Goal: Information Seeking & Learning: Learn about a topic

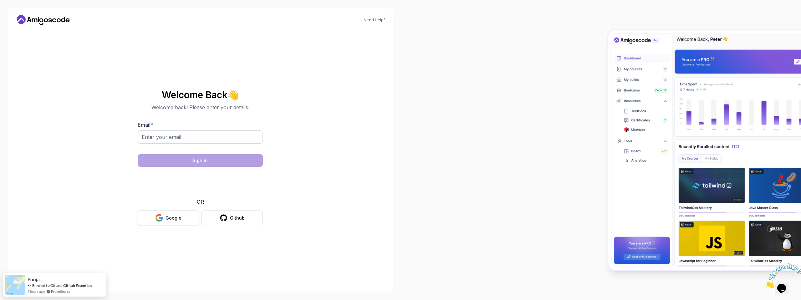
click at [160, 220] on icon "button" at bounding box center [159, 220] width 6 height 3
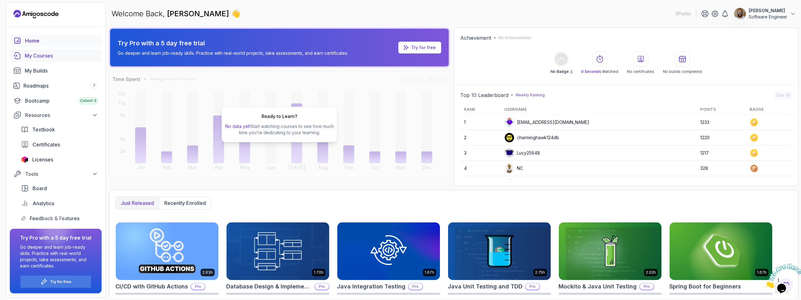
click at [41, 55] on div "My Courses" at bounding box center [61, 56] width 73 height 8
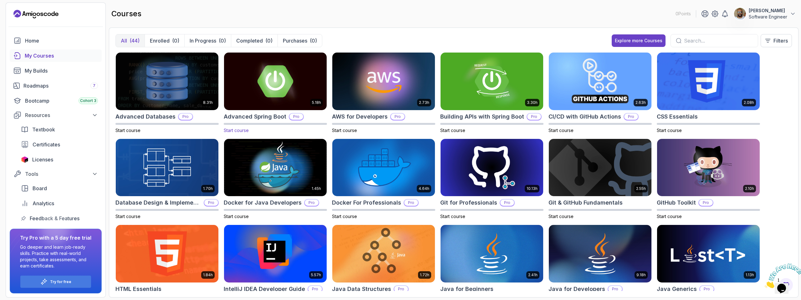
click at [252, 100] on img at bounding box center [276, 81] width 108 height 60
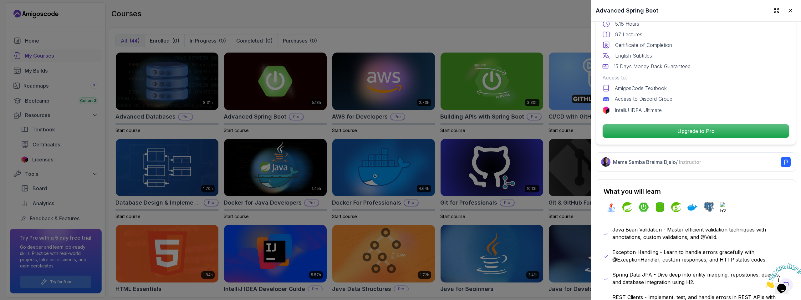
scroll to position [184, 0]
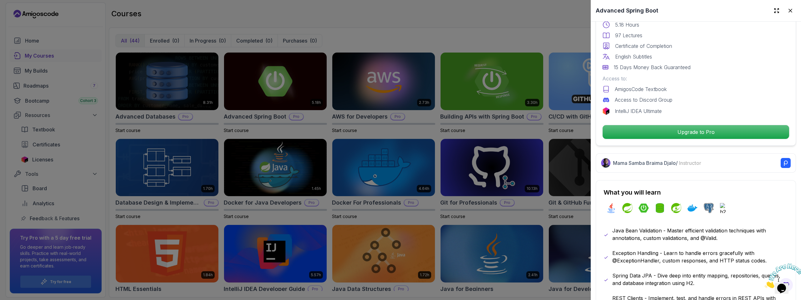
click at [475, 41] on div at bounding box center [400, 150] width 801 height 300
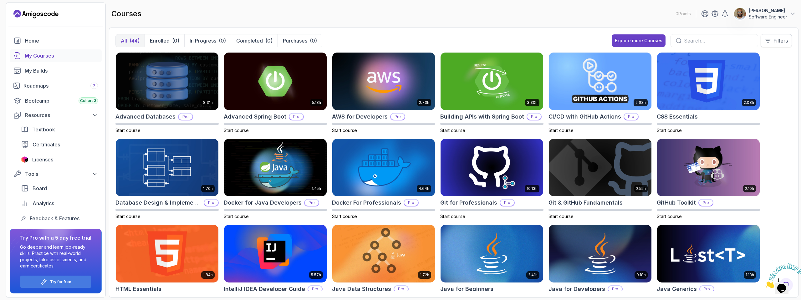
click at [779, 40] on p "Filters" at bounding box center [780, 41] width 14 height 8
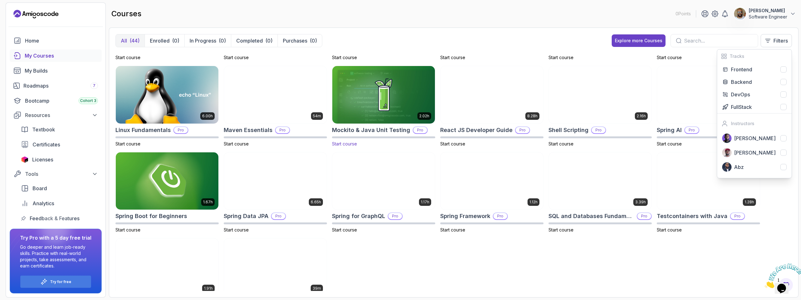
scroll to position [454, 0]
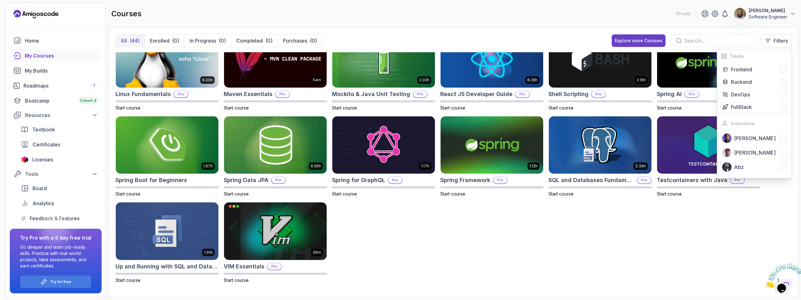
click at [611, 240] on div "8.31h Advanced Databases Pro Start course 5.18h Advanced Spring Boot Pro Start …" at bounding box center [453, 171] width 676 height 239
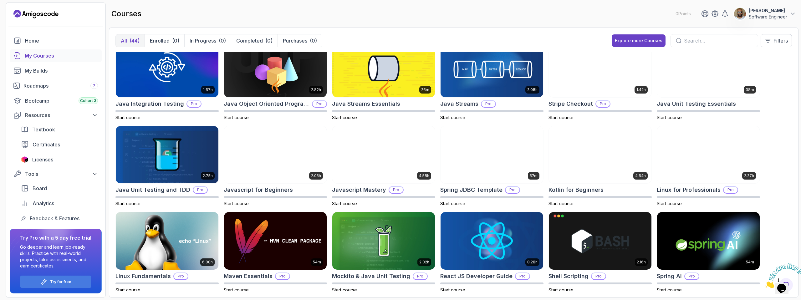
scroll to position [251, 0]
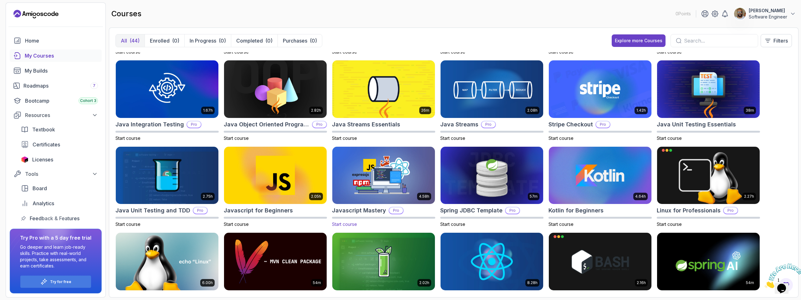
click at [398, 186] on img at bounding box center [384, 175] width 108 height 60
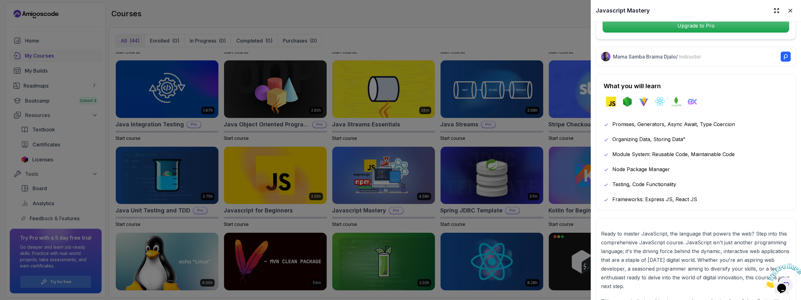
scroll to position [323, 0]
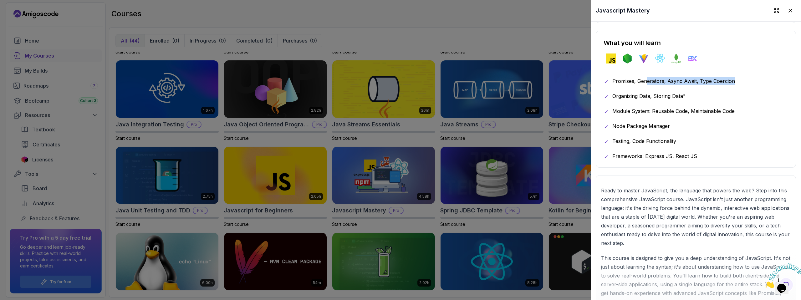
drag, startPoint x: 646, startPoint y: 80, endPoint x: 720, endPoint y: 86, distance: 74.7
click at [720, 86] on div "Promises, Generators, Async Await, Type Coercion Organizing Data, Storing Data"…" at bounding box center [696, 118] width 185 height 83
click at [263, 140] on div at bounding box center [400, 150] width 801 height 300
